Goal: Entertainment & Leisure: Consume media (video, audio)

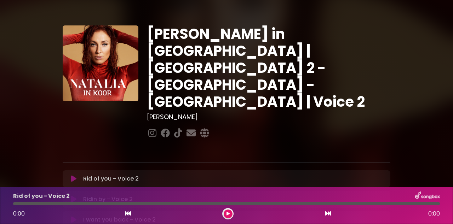
click at [79, 175] on button at bounding box center [73, 178] width 13 height 7
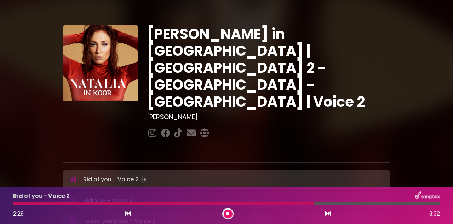
click at [52, 204] on div at bounding box center [163, 203] width 300 height 3
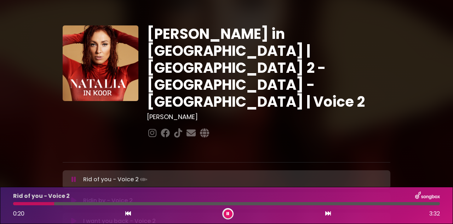
click at [25, 210] on div "0:20" at bounding box center [22, 214] width 18 height 8
click at [38, 204] on div at bounding box center [34, 203] width 43 height 3
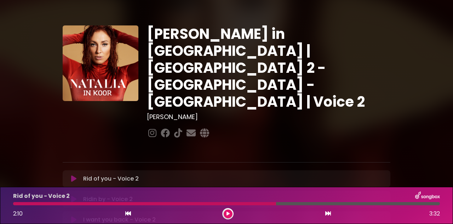
click at [231, 212] on button at bounding box center [228, 214] width 9 height 9
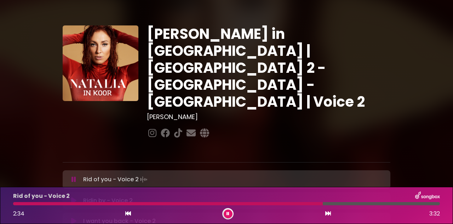
click at [265, 204] on div at bounding box center [168, 203] width 310 height 3
click at [274, 203] on div at bounding box center [166, 203] width 307 height 3
click at [282, 204] on div at bounding box center [166, 203] width 307 height 3
click at [329, 216] on icon at bounding box center [328, 214] width 6 height 6
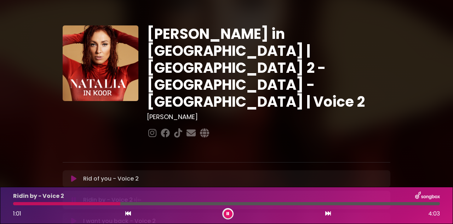
click at [98, 204] on div at bounding box center [66, 203] width 107 height 3
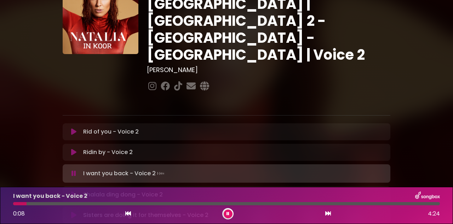
scroll to position [49, 0]
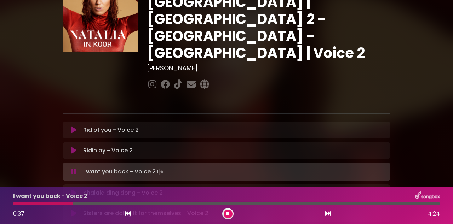
click at [232, 216] on div at bounding box center [227, 213] width 11 height 11
click at [236, 223] on div "I want you back - Voice 2 0:38 4:24" at bounding box center [226, 205] width 453 height 37
click at [236, 216] on div "0:39 4:24" at bounding box center [226, 213] width 435 height 11
click at [229, 214] on icon at bounding box center [227, 214] width 3 height 4
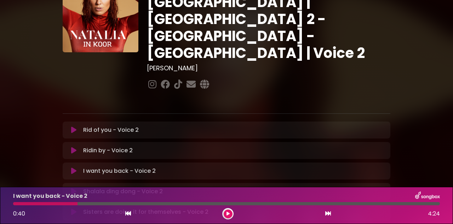
click at [228, 214] on icon at bounding box center [227, 214] width 3 height 4
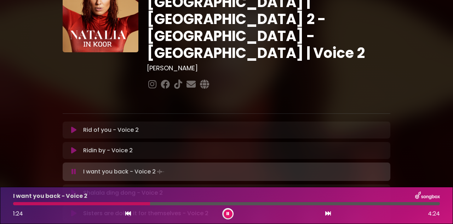
click at [72, 205] on div at bounding box center [81, 203] width 137 height 3
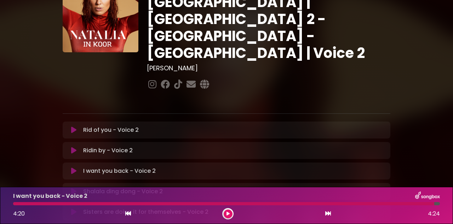
click at [80, 208] on div "Sisters are doing it for themselves - Voice 2 Loading Track..." at bounding box center [233, 212] width 306 height 8
click at [105, 208] on p "Sisters are doing it for themselves - Voice 2 Loading Track..." at bounding box center [145, 212] width 125 height 8
click at [160, 208] on p "Sisters are doing it for themselves - Voice 2 Loading Track..." at bounding box center [145, 212] width 125 height 8
click at [328, 218] on button at bounding box center [328, 213] width 6 height 9
click at [330, 214] on icon at bounding box center [328, 214] width 6 height 6
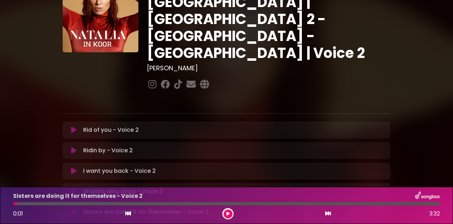
click at [229, 216] on icon at bounding box center [227, 214] width 3 height 4
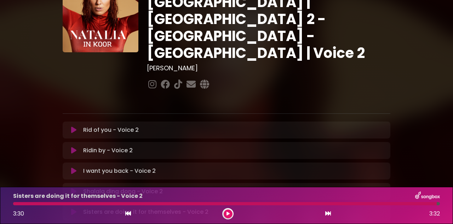
click at [132, 187] on p "Shalala ding dong - Voice 2 Loading Track..." at bounding box center [123, 191] width 80 height 8
click at [126, 217] on button at bounding box center [128, 213] width 6 height 9
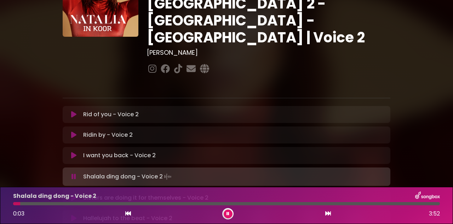
scroll to position [63, 0]
